Goal: Transaction & Acquisition: Purchase product/service

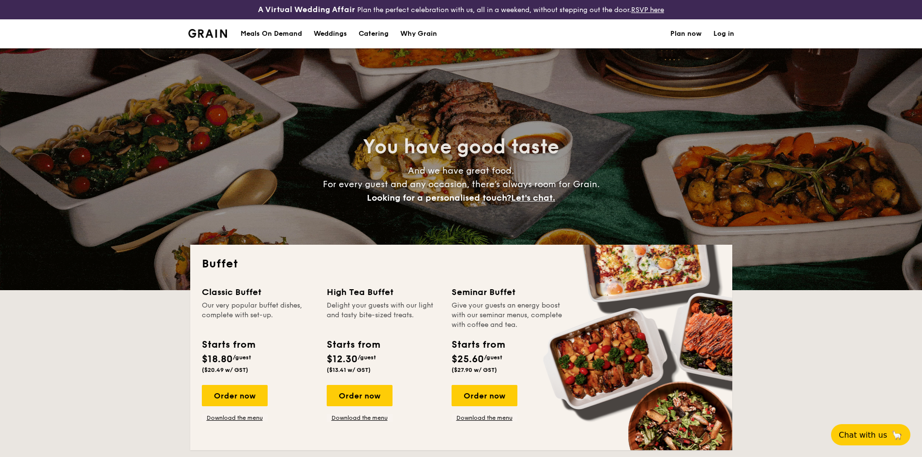
select select
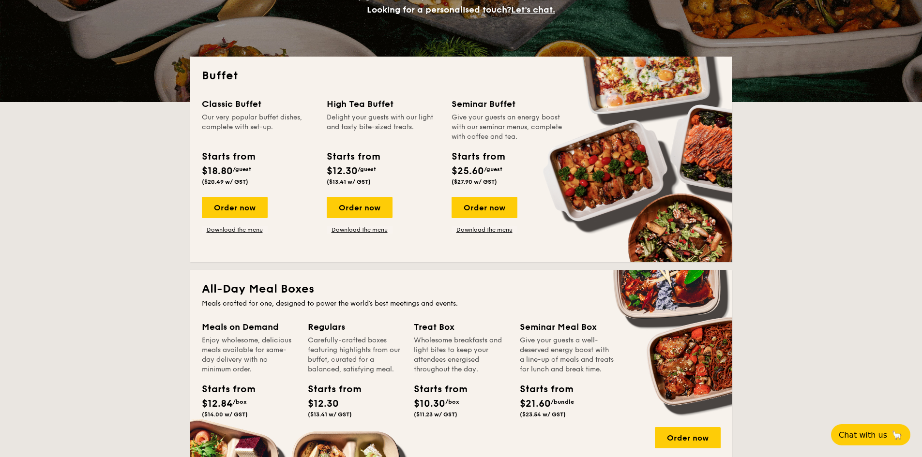
scroll to position [194, 0]
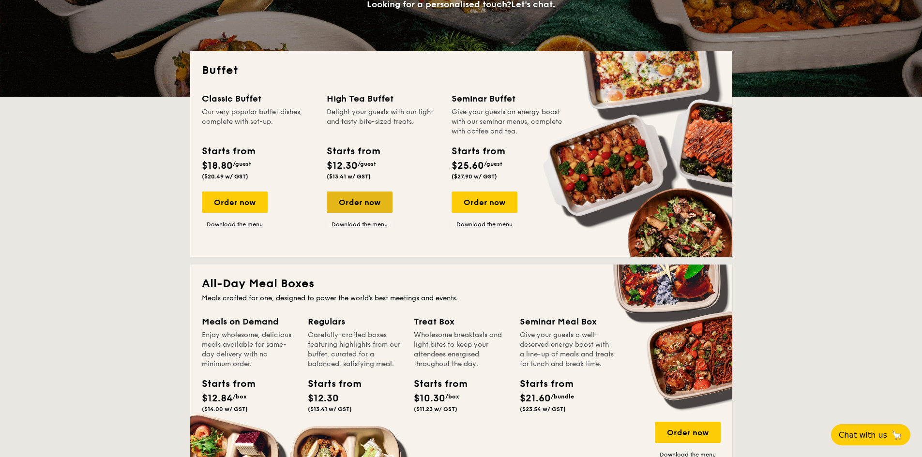
click at [353, 199] on div "Order now" at bounding box center [360, 202] width 66 height 21
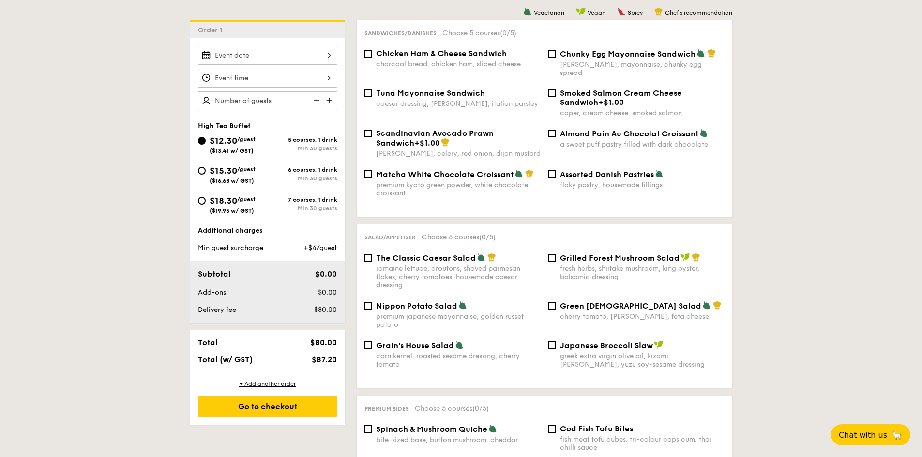
scroll to position [290, 0]
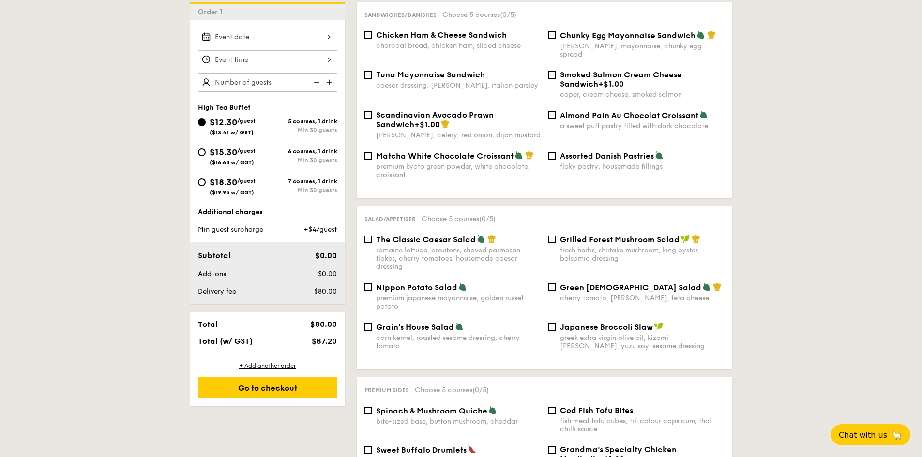
click at [246, 157] on div "$15.30 /guest ($16.68 w/ GST)" at bounding box center [232, 156] width 46 height 20
click at [206, 156] on input "$15.30 /guest ($16.68 w/ GST) 6 courses, 1 drink Min 30 guests" at bounding box center [202, 153] width 8 height 8
radio input "true"
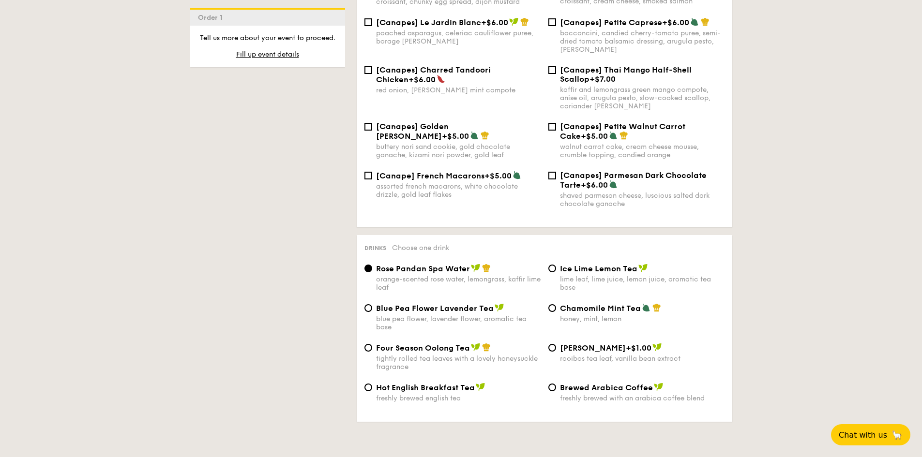
scroll to position [1548, 0]
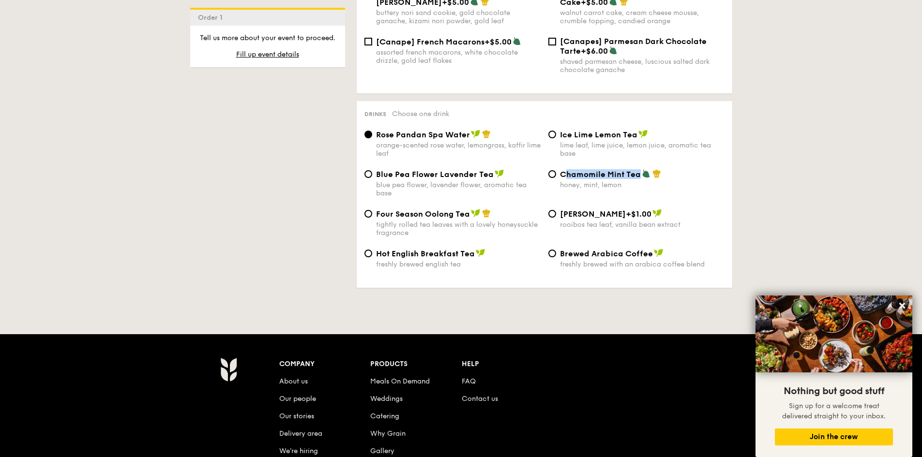
drag, startPoint x: 564, startPoint y: 158, endPoint x: 637, endPoint y: 160, distance: 73.1
click at [637, 170] on span "Chamomile Mint Tea" at bounding box center [600, 174] width 81 height 9
copy span "hamomile Mint Tea"
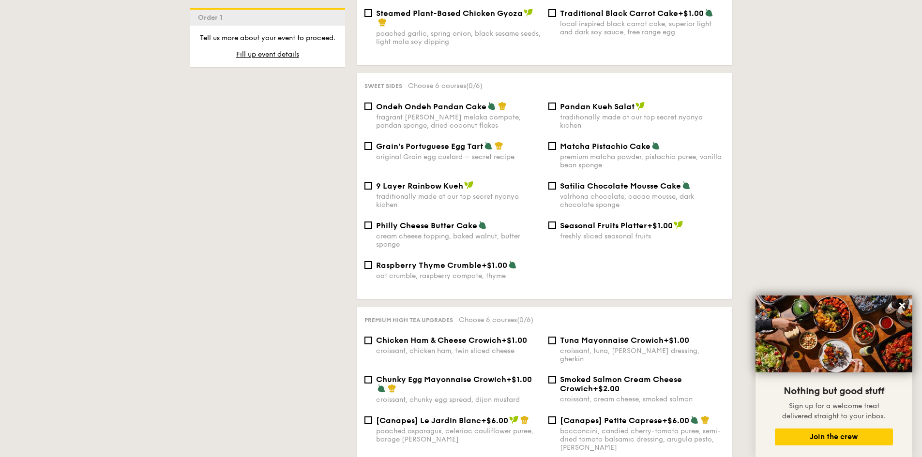
scroll to position [1258, 0]
